Goal: Find specific page/section: Find specific page/section

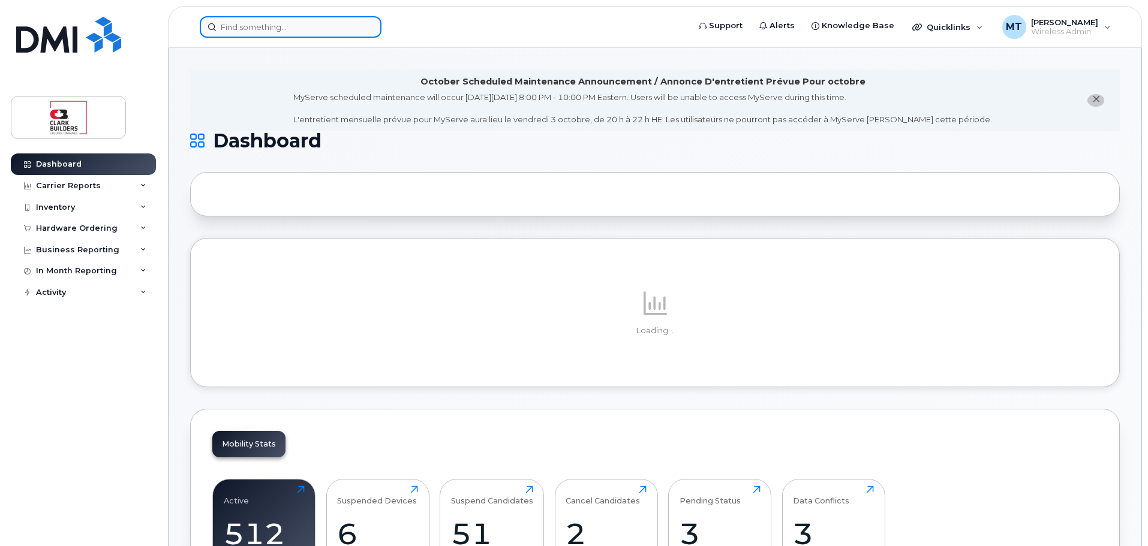
click at [311, 29] on input at bounding box center [291, 27] width 182 height 22
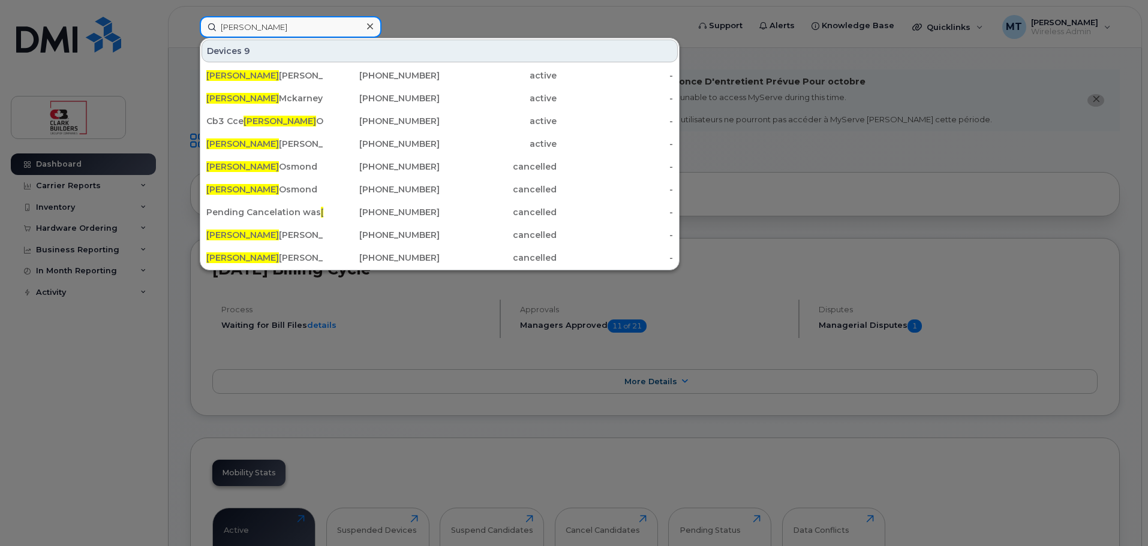
type input "[PERSON_NAME]"
click at [179, 79] on div at bounding box center [574, 273] width 1148 height 546
drag, startPoint x: 314, startPoint y: 26, endPoint x: 190, endPoint y: 15, distance: 124.6
click at [190, 16] on div "[PERSON_NAME] 9 [PERSON_NAME] [PHONE_NUMBER] active - [PERSON_NAME] [PHONE_NUMB…" at bounding box center [440, 27] width 500 height 22
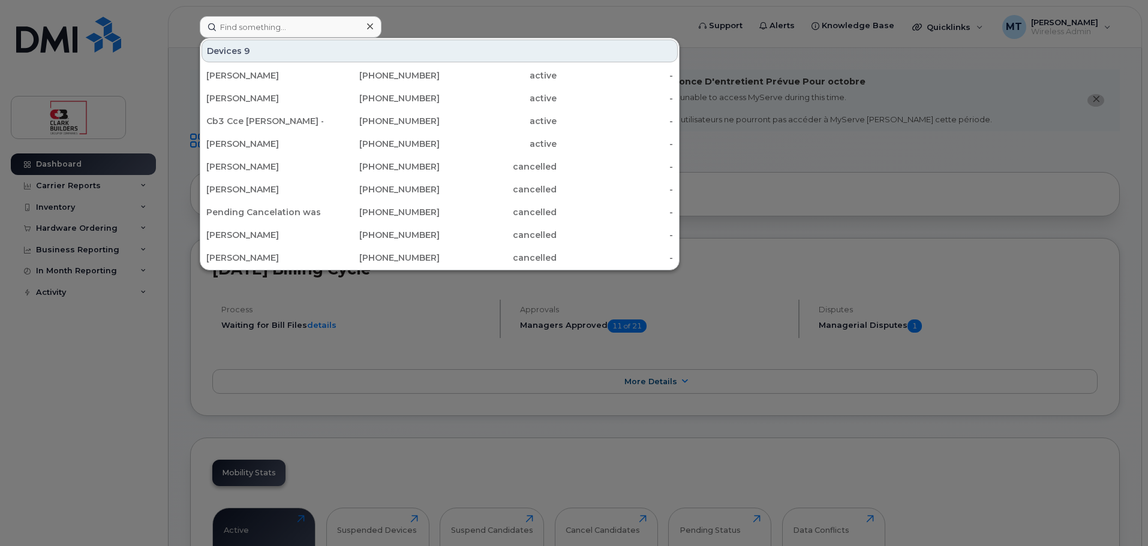
click at [181, 41] on div at bounding box center [574, 273] width 1148 height 546
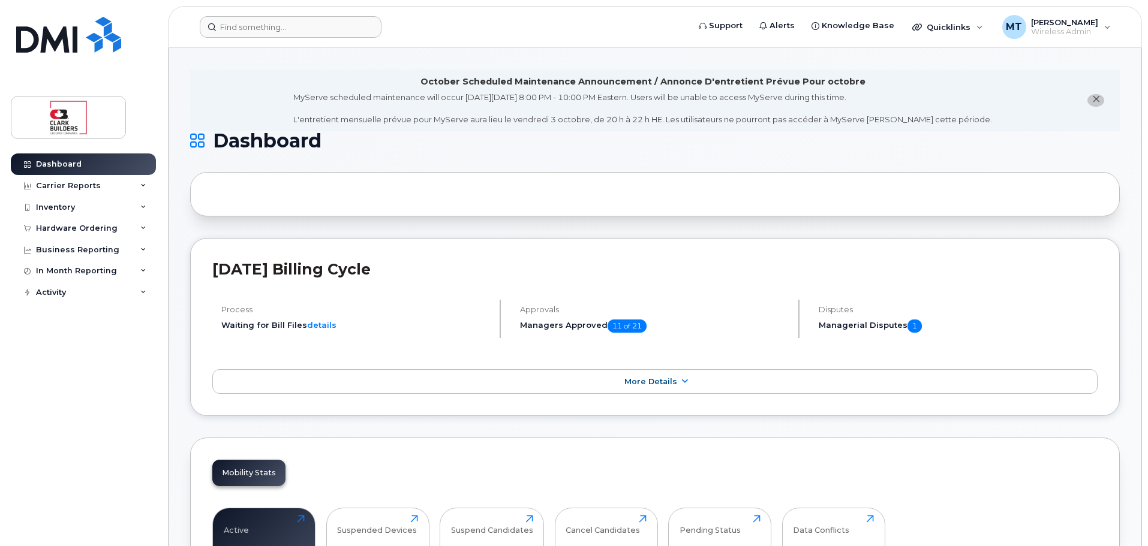
click at [1096, 97] on icon "close notification" at bounding box center [1096, 99] width 8 height 8
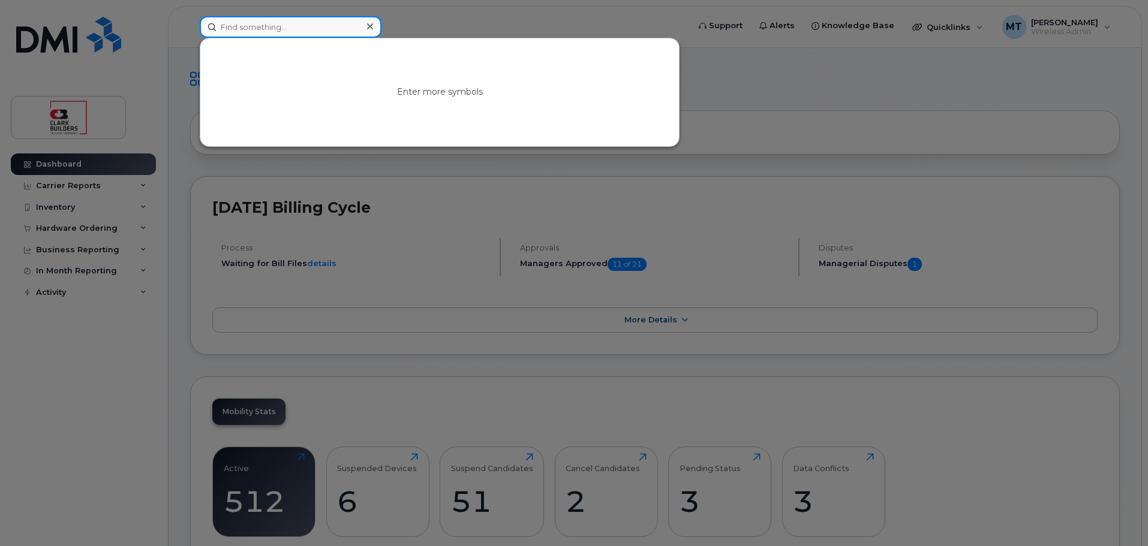
click at [266, 28] on input at bounding box center [291, 27] width 182 height 22
